Goal: Task Accomplishment & Management: Complete application form

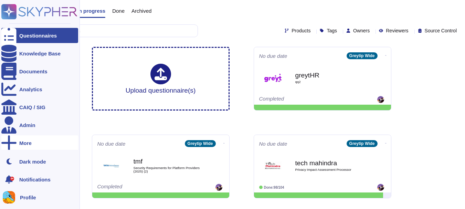
click at [29, 146] on div "More" at bounding box center [39, 142] width 77 height 15
click at [98, 145] on span "Trust Center" at bounding box center [103, 143] width 29 height 5
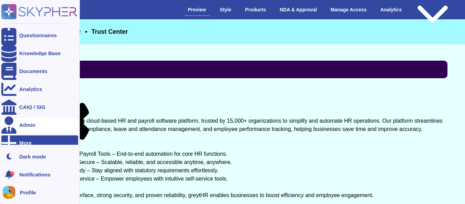
click at [17, 125] on div "Admin" at bounding box center [39, 124] width 77 height 15
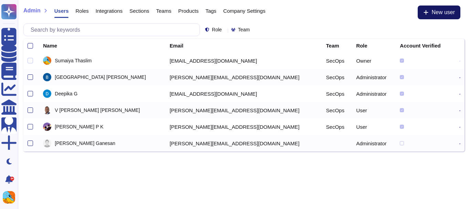
click at [428, 15] on button "New user" at bounding box center [439, 13] width 43 height 14
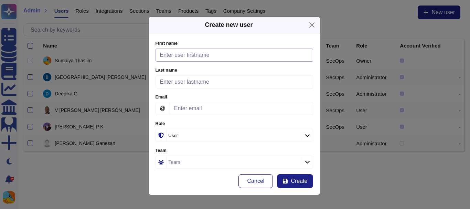
click at [217, 60] on input "First name" at bounding box center [235, 55] width 158 height 13
paste input "Rahul Kumar s.rahulkumar@greytip.com"
drag, startPoint x: 189, startPoint y: 55, endPoint x: 264, endPoint y: 69, distance: 75.7
click at [264, 69] on form "First name Rahul Kumar s.rahulkumar@greytip.com Please fill this field Last nam…" at bounding box center [235, 114] width 158 height 148
type input "Rahul Kumar"
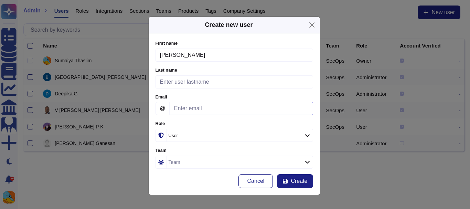
click at [197, 111] on input "Email" at bounding box center [242, 108] width 144 height 13
paste input "s.rahulkumar@greytip.com"
type input "s.rahulkumar@greytip.com"
click at [210, 54] on input "Rahul Kumar" at bounding box center [235, 55] width 158 height 13
type input "Rahul"
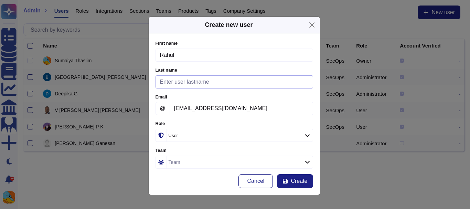
click at [199, 85] on input "Last name" at bounding box center [235, 81] width 158 height 13
type input "Kumar"
click at [179, 90] on form "First name Rahul Please fill this field Last name Kumar Please fill this field …" at bounding box center [235, 114] width 158 height 148
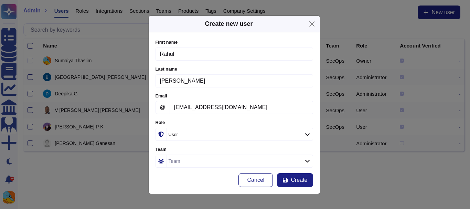
click at [222, 142] on form "First name Rahul Please fill this field Last name Kumar Please fill this field …" at bounding box center [235, 113] width 158 height 148
click at [304, 136] on div at bounding box center [307, 134] width 11 height 8
click at [186, 170] on span "Administrator" at bounding box center [174, 171] width 30 height 6
click at [296, 181] on span "Create" at bounding box center [299, 180] width 17 height 6
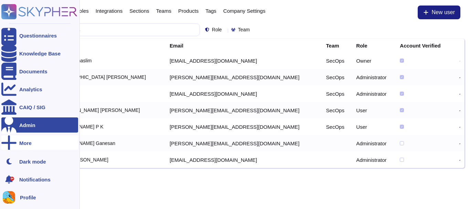
click at [9, 140] on icon at bounding box center [8, 142] width 15 height 15
click at [102, 143] on span "Trust Center" at bounding box center [103, 143] width 29 height 5
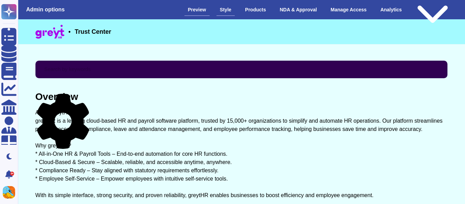
click at [222, 11] on div "Style" at bounding box center [226, 10] width 18 height 12
